Goal: Find specific page/section: Find specific page/section

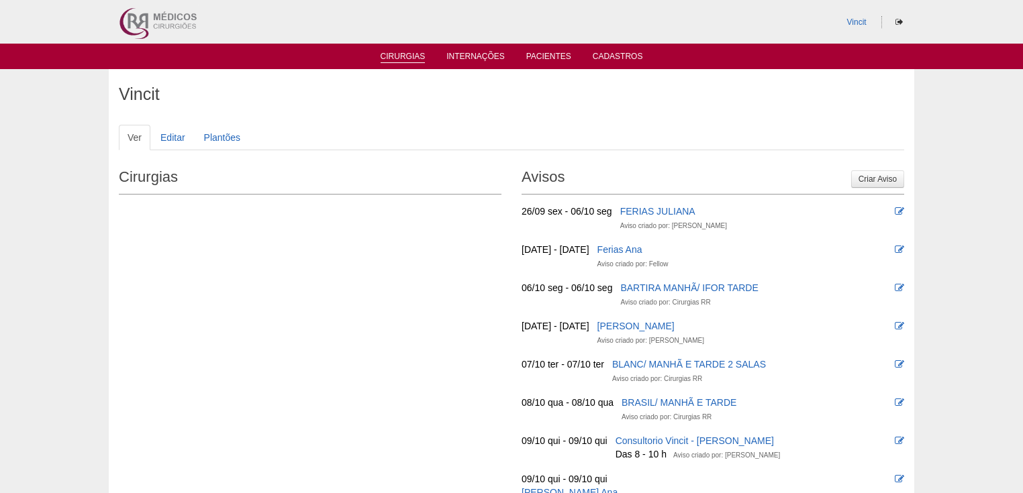
click at [393, 55] on link "Cirurgias" at bounding box center [402, 57] width 45 height 11
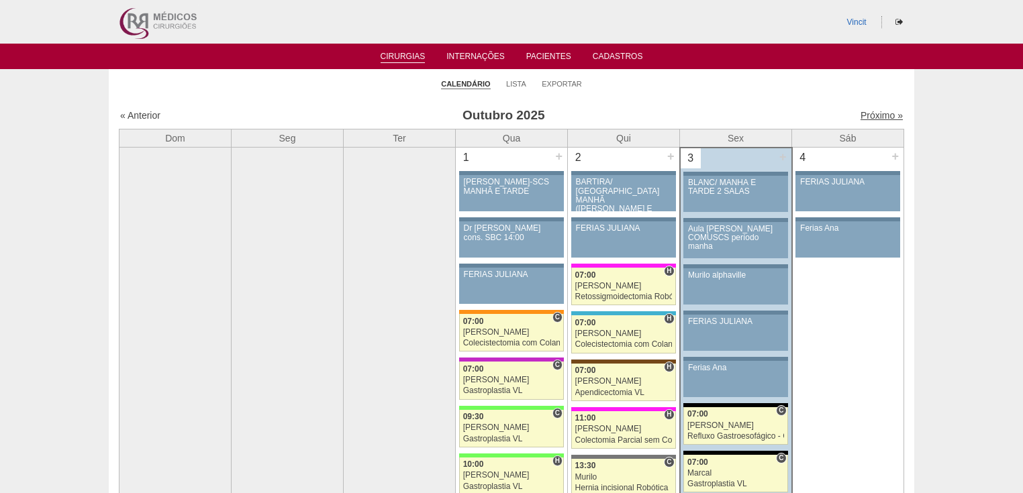
click at [860, 119] on link "Próximo »" at bounding box center [881, 115] width 42 height 11
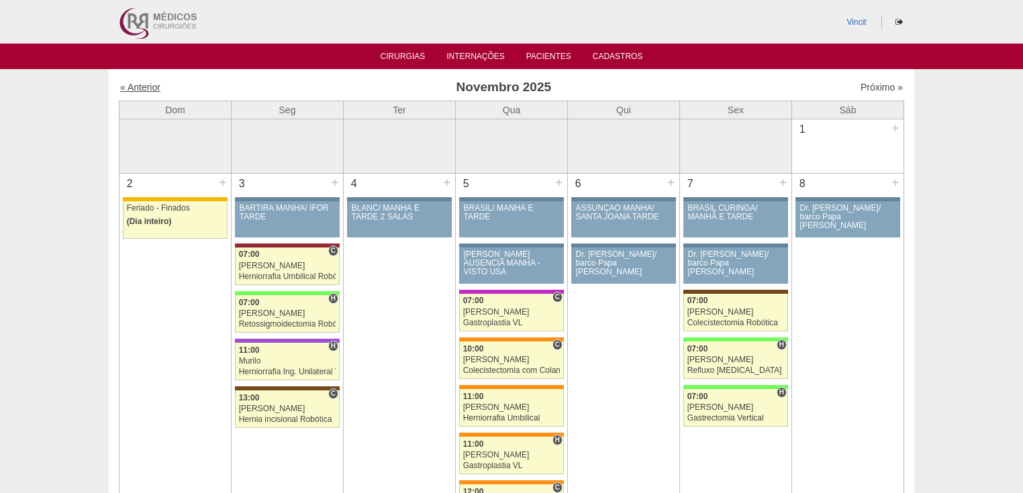
click at [140, 84] on link "« Anterior" at bounding box center [140, 87] width 40 height 11
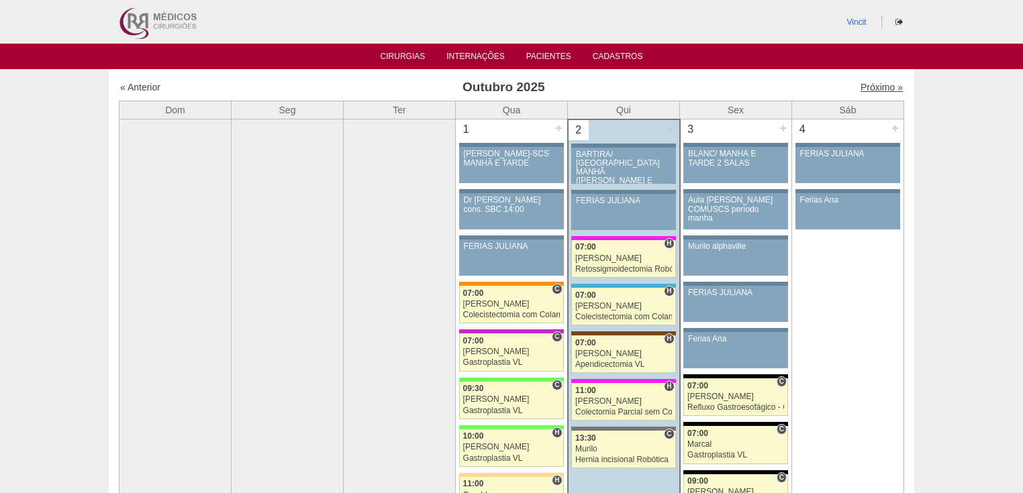
click at [864, 89] on link "Próximo »" at bounding box center [881, 87] width 42 height 11
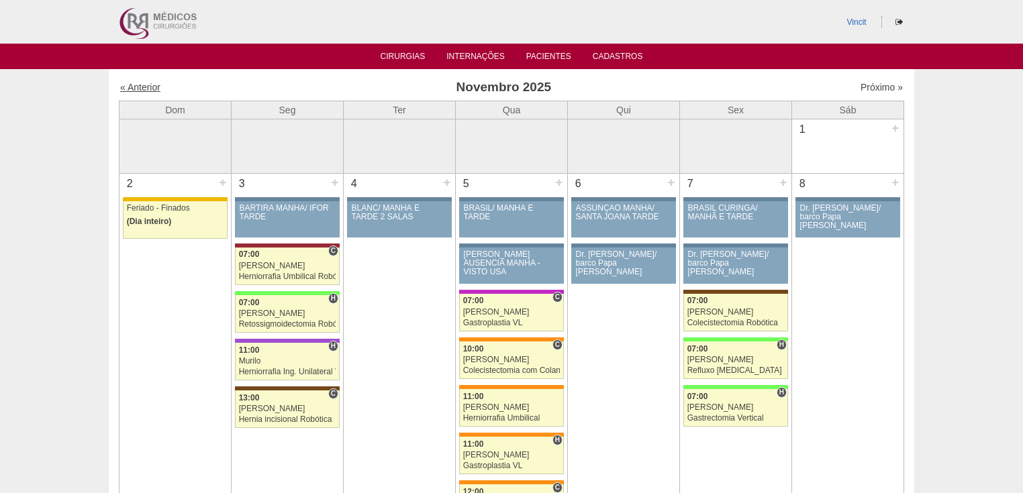
click at [142, 84] on link "« Anterior" at bounding box center [140, 87] width 40 height 11
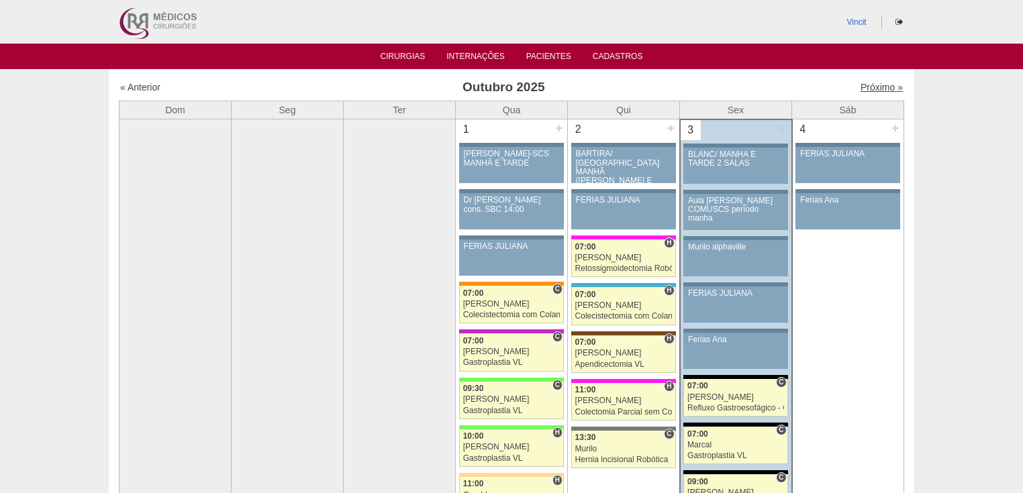
click at [860, 89] on link "Próximo »" at bounding box center [881, 87] width 42 height 11
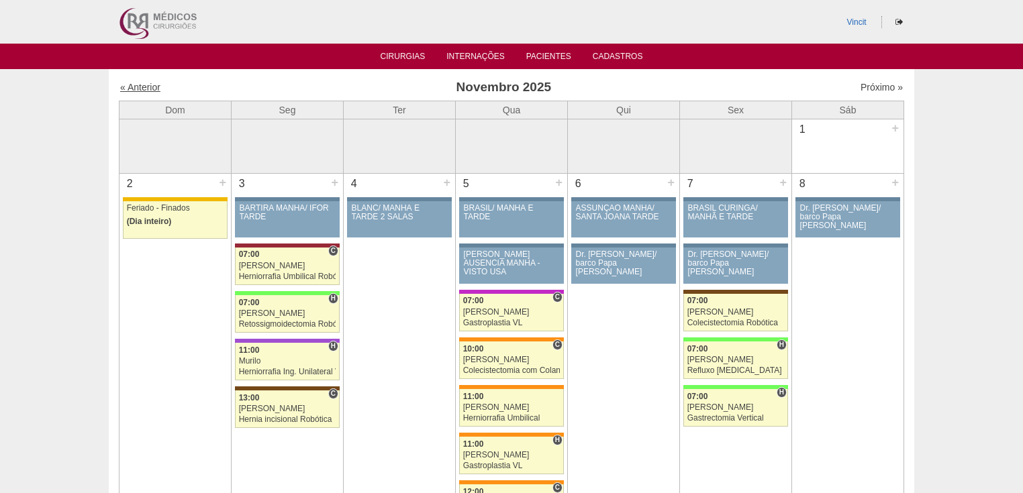
click at [130, 85] on link "« Anterior" at bounding box center [140, 87] width 40 height 11
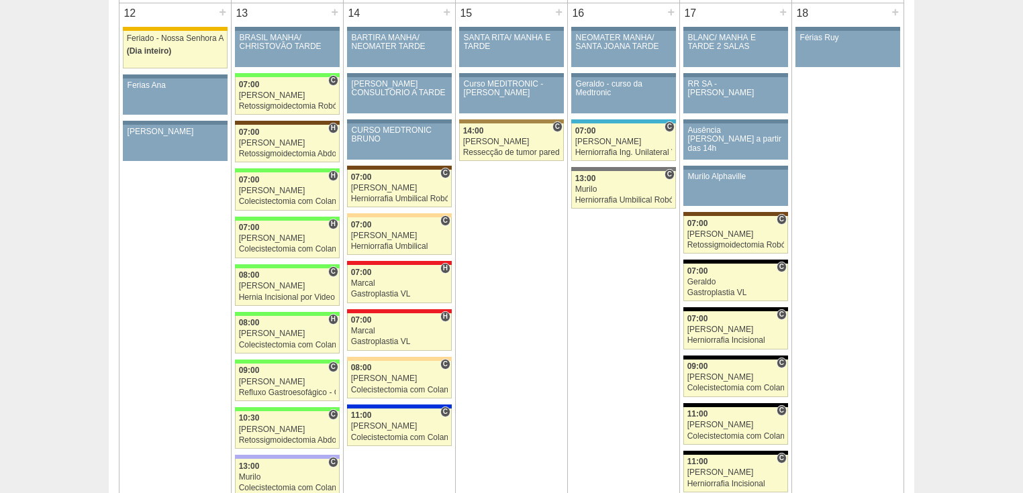
scroll to position [1450, 0]
